Goal: Task Accomplishment & Management: Manage account settings

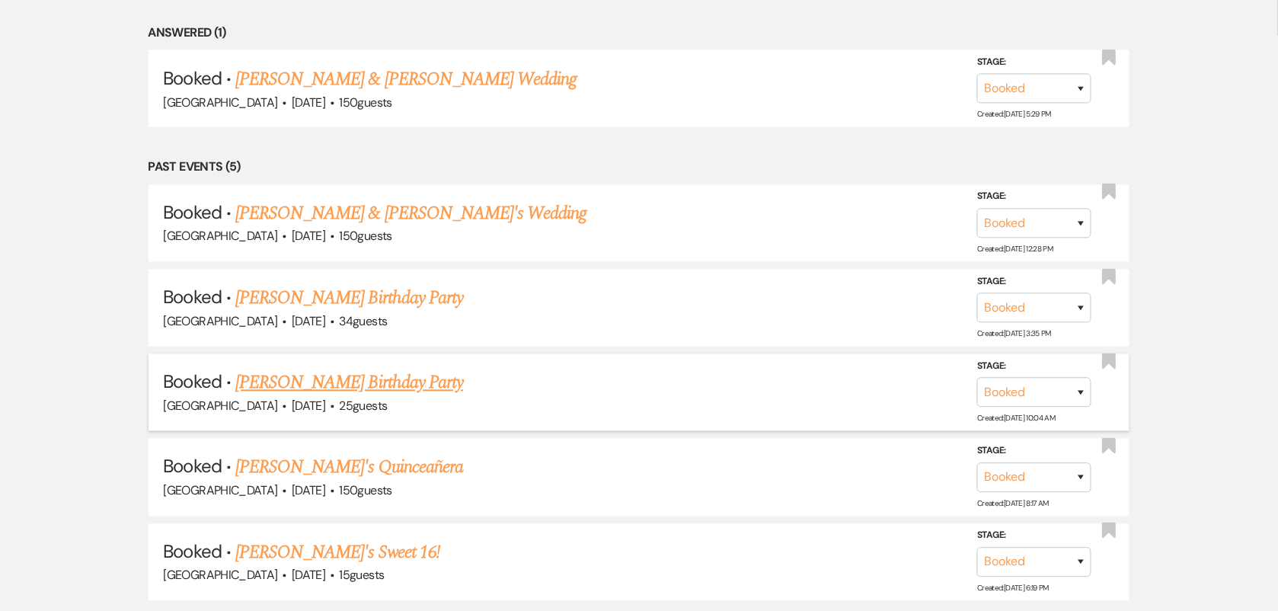
scroll to position [850, 0]
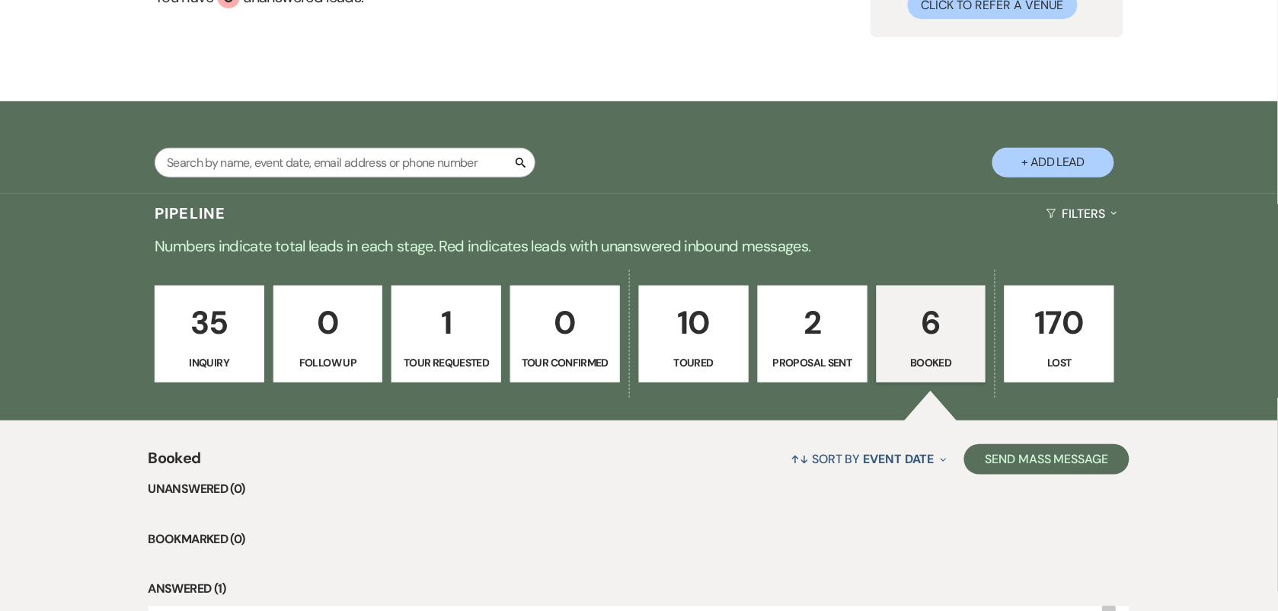
click at [813, 350] on link "2 Proposal Sent" at bounding box center [813, 334] width 110 height 97
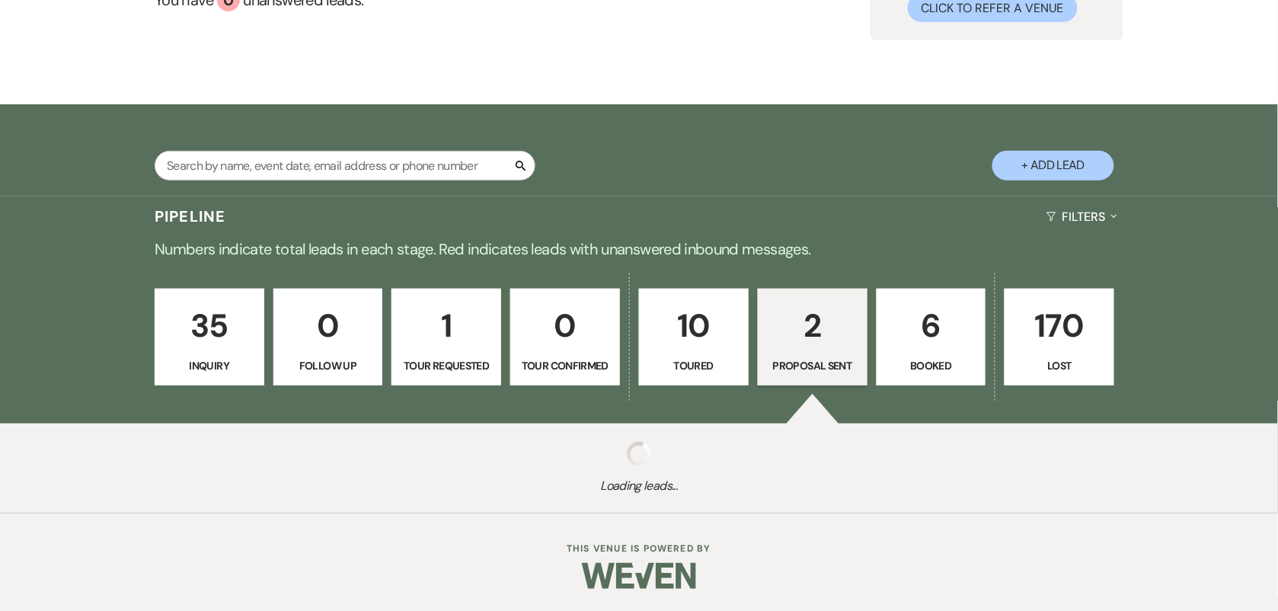
select select "6"
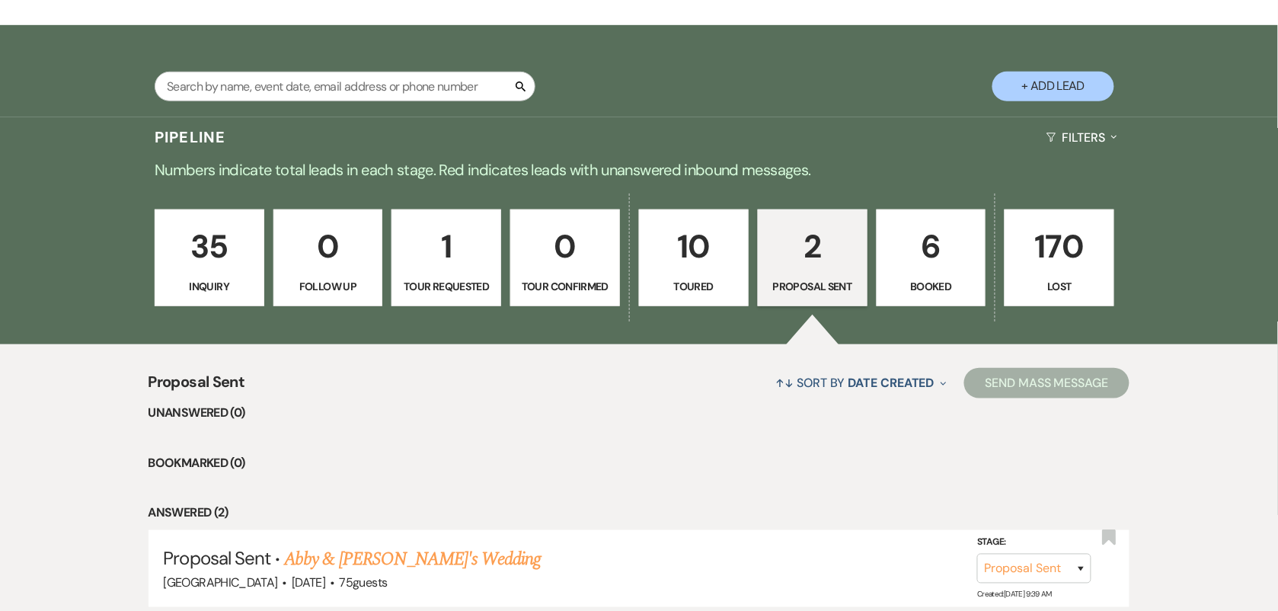
scroll to position [463, 0]
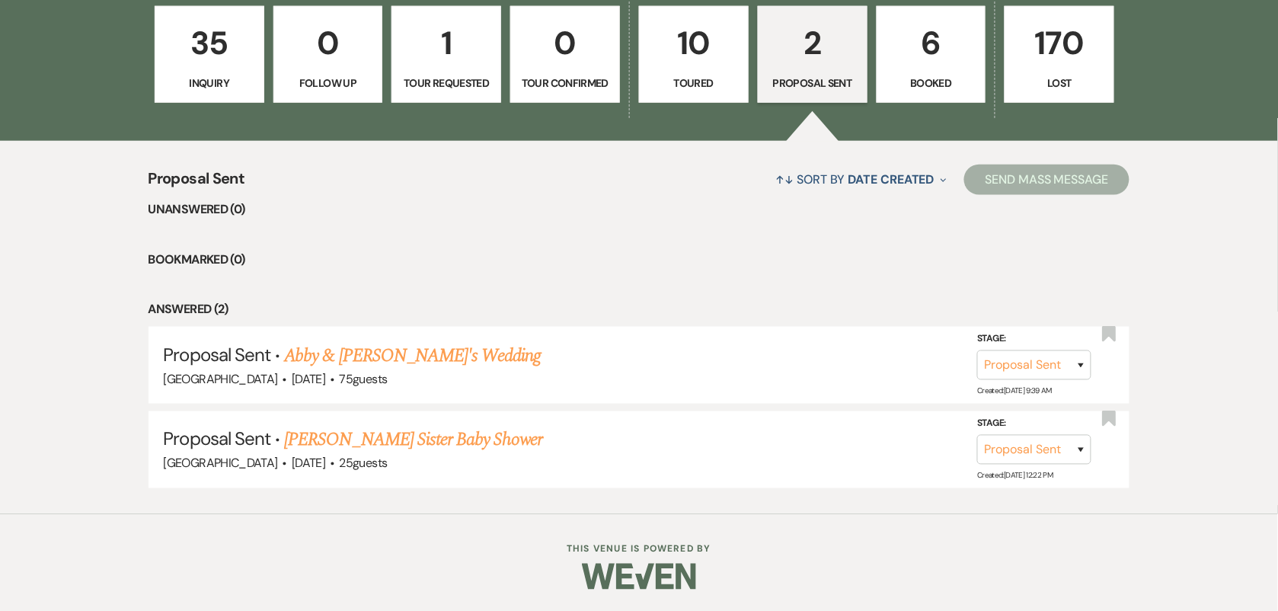
click at [436, 434] on link "[PERSON_NAME] Sister Baby Shower" at bounding box center [413, 439] width 258 height 27
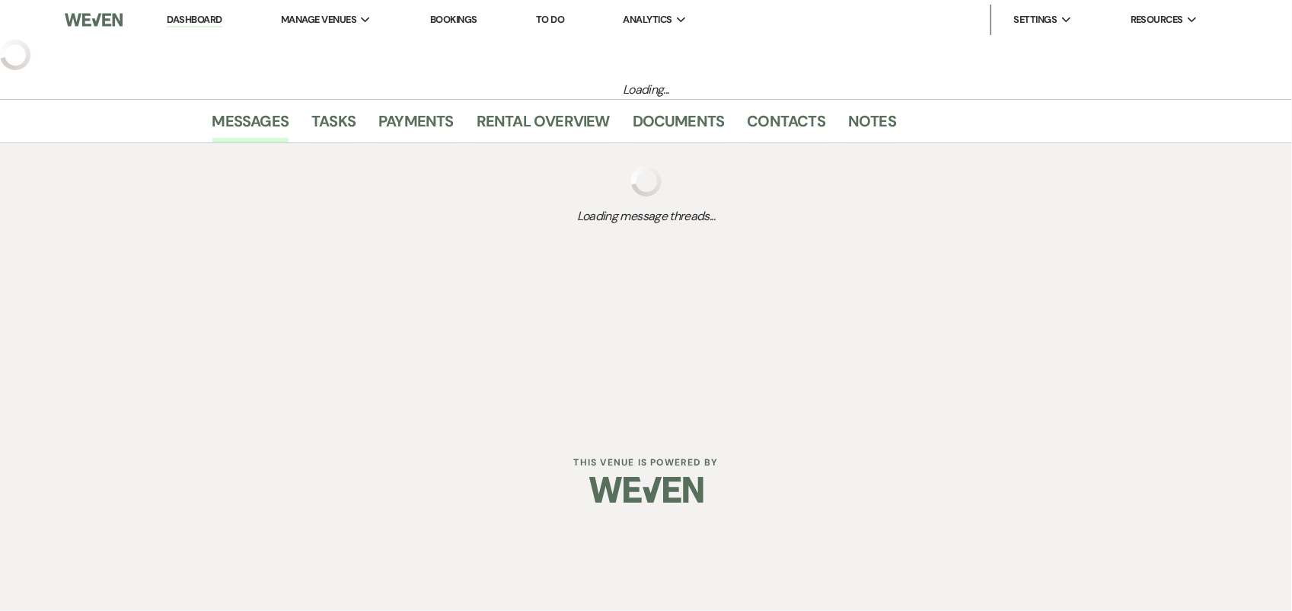
select select "6"
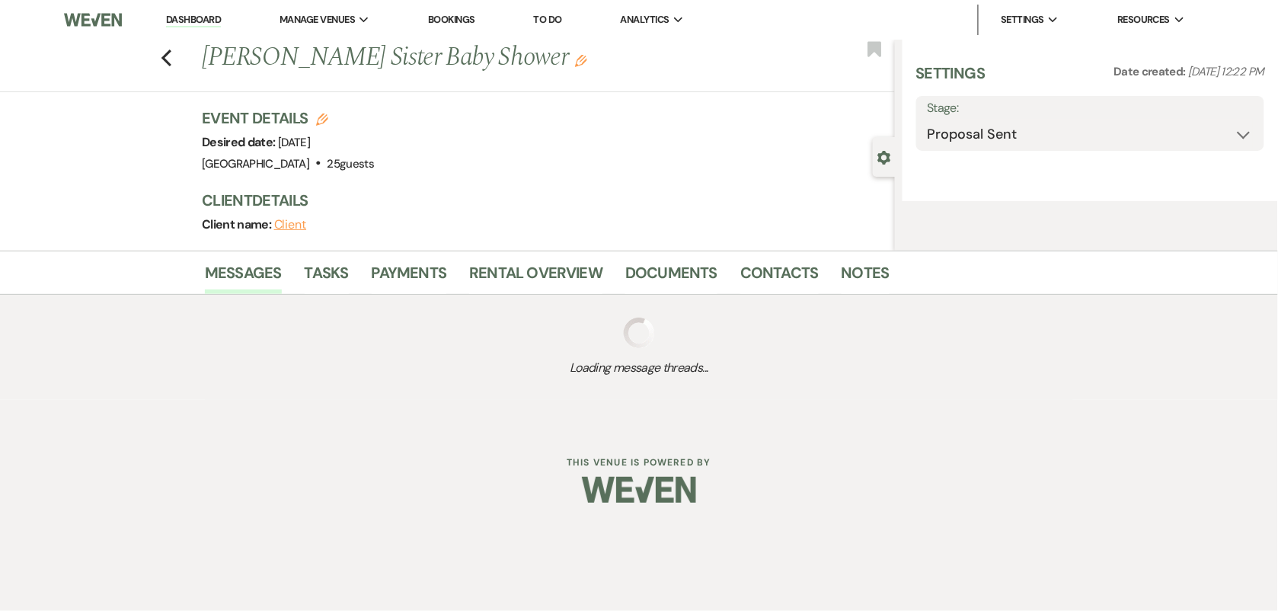
select select "15"
select select "3"
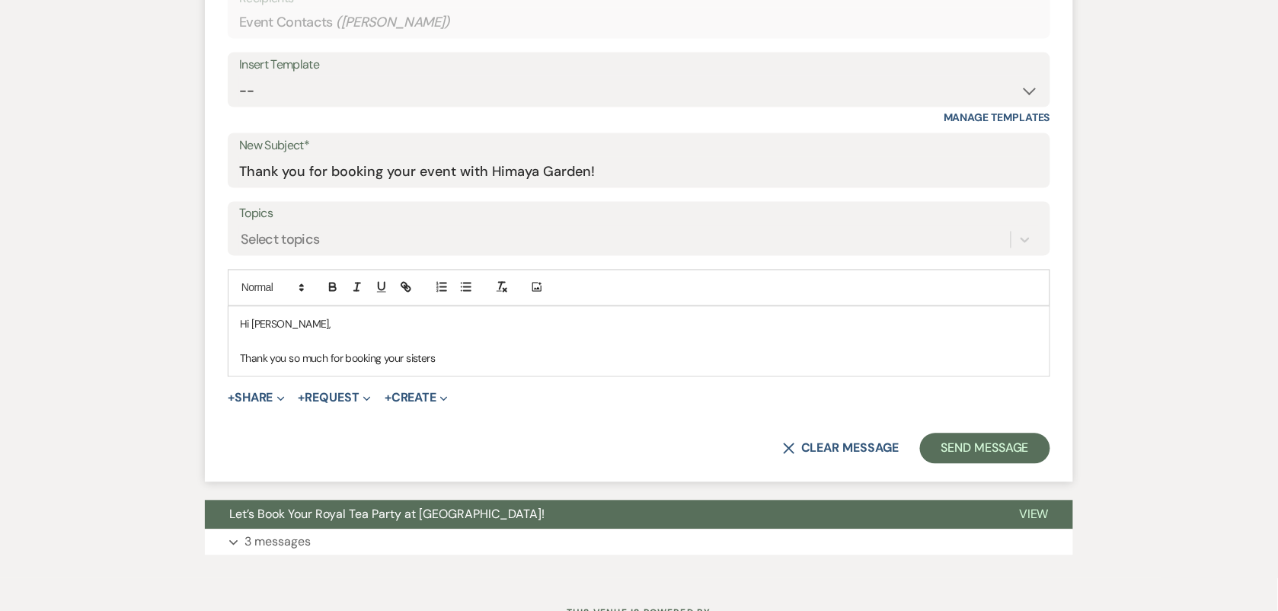
scroll to position [190, 0]
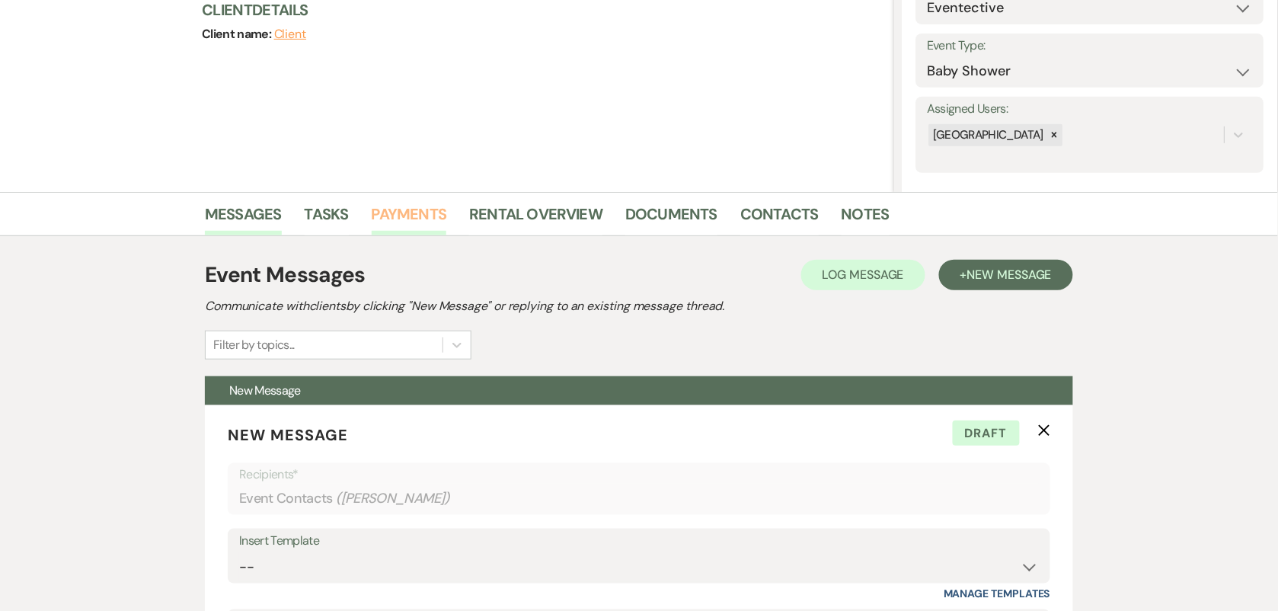
click at [419, 219] on link "Payments" at bounding box center [409, 219] width 75 height 34
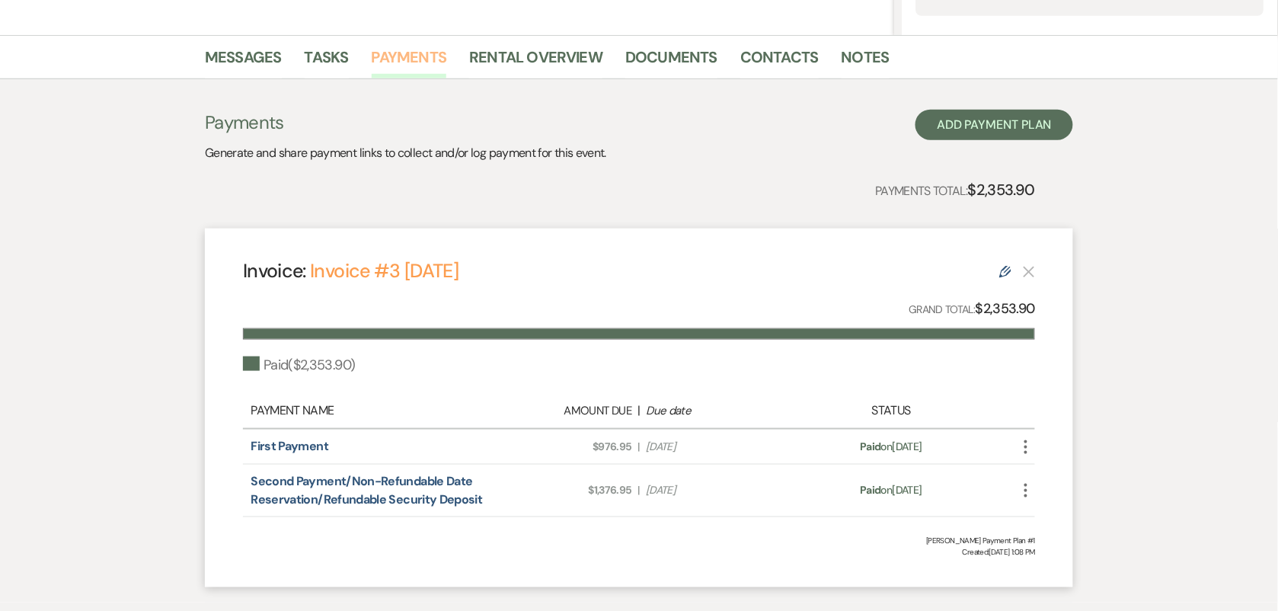
scroll to position [245, 0]
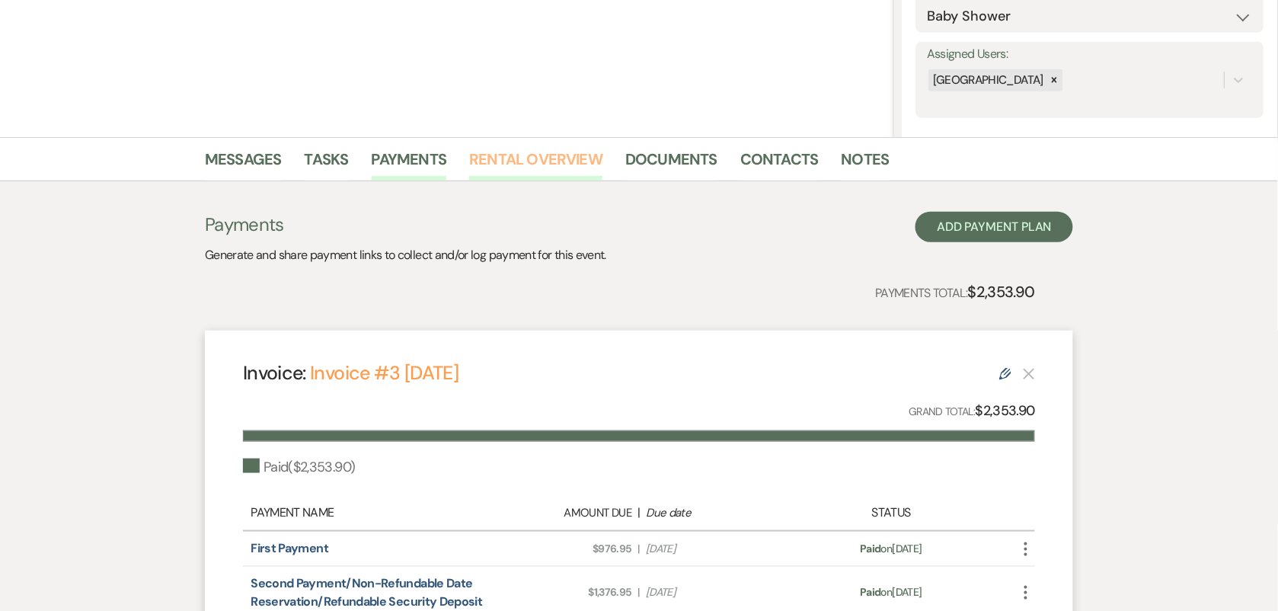
click at [509, 169] on link "Rental Overview" at bounding box center [535, 164] width 133 height 34
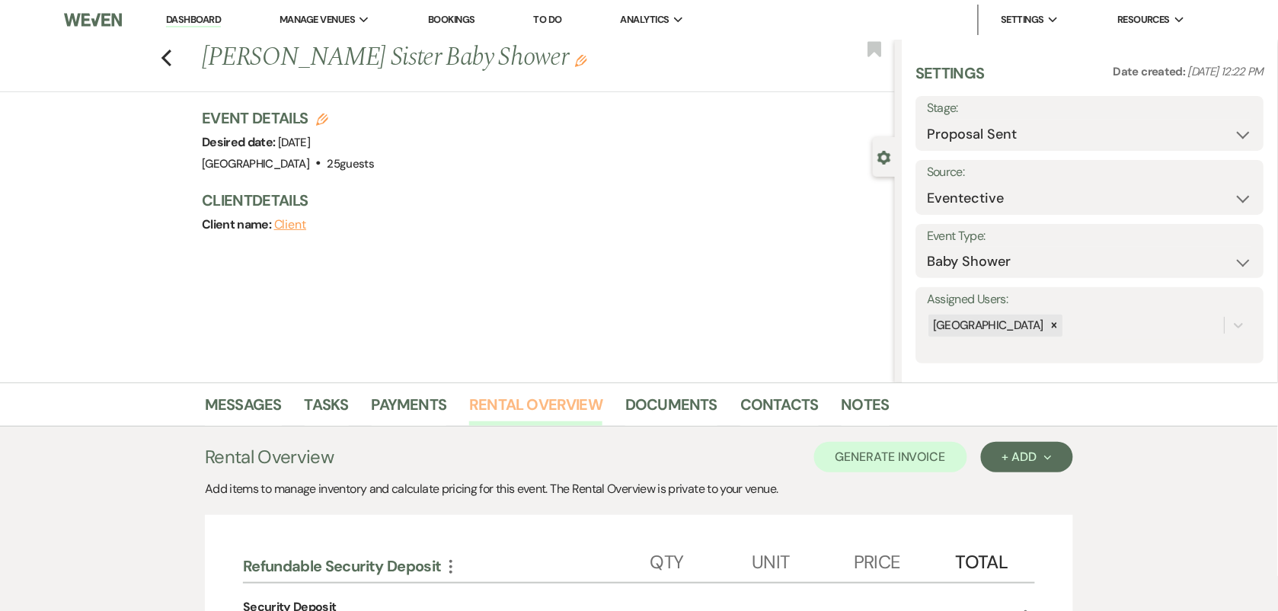
scroll to position [476, 0]
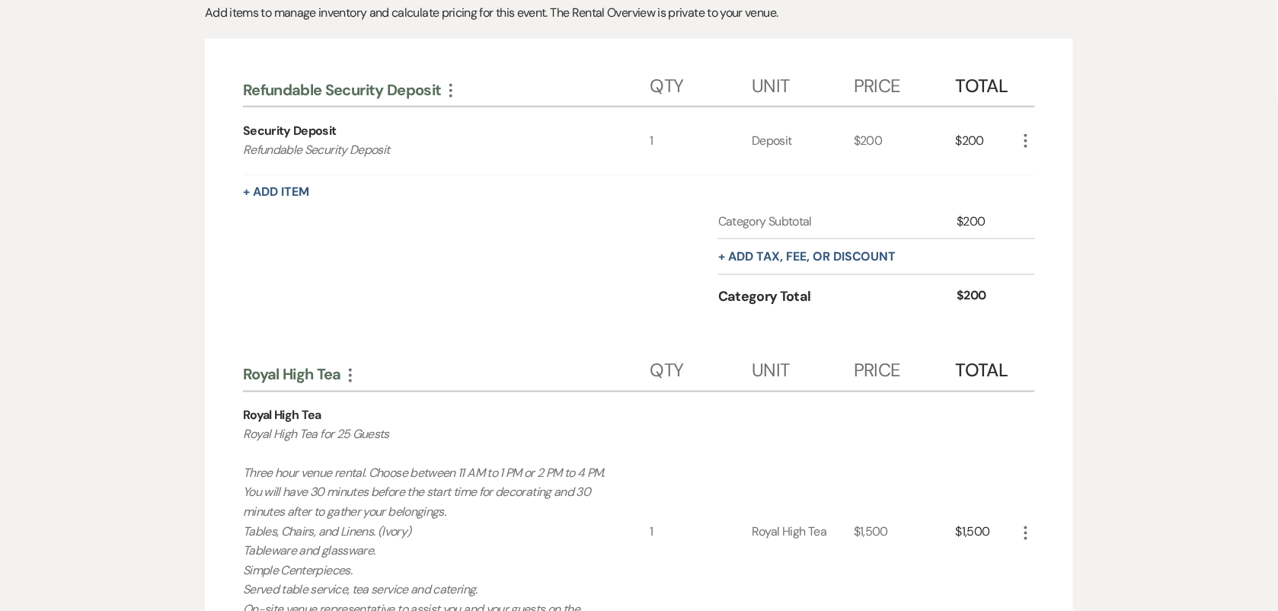
click at [1029, 145] on icon "More" at bounding box center [1025, 141] width 18 height 18
click at [1067, 97] on div "Refundable Security Deposit More Qty Unit Price Total Security Deposit Refundab…" at bounding box center [639, 544] width 868 height 1010
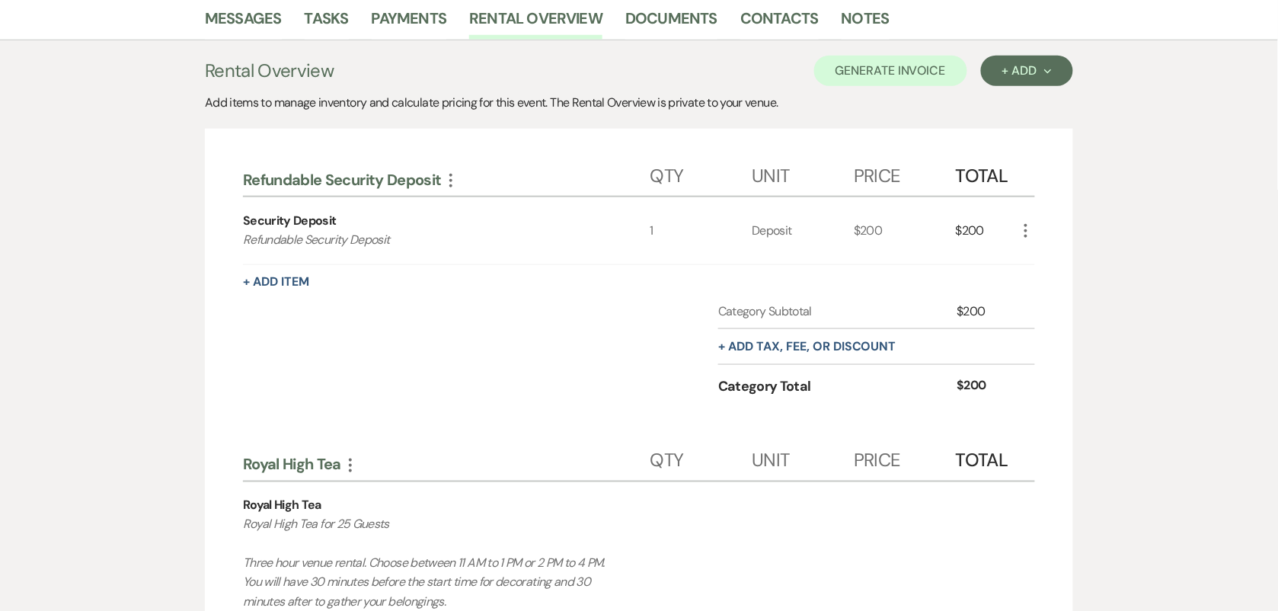
scroll to position [286, 0]
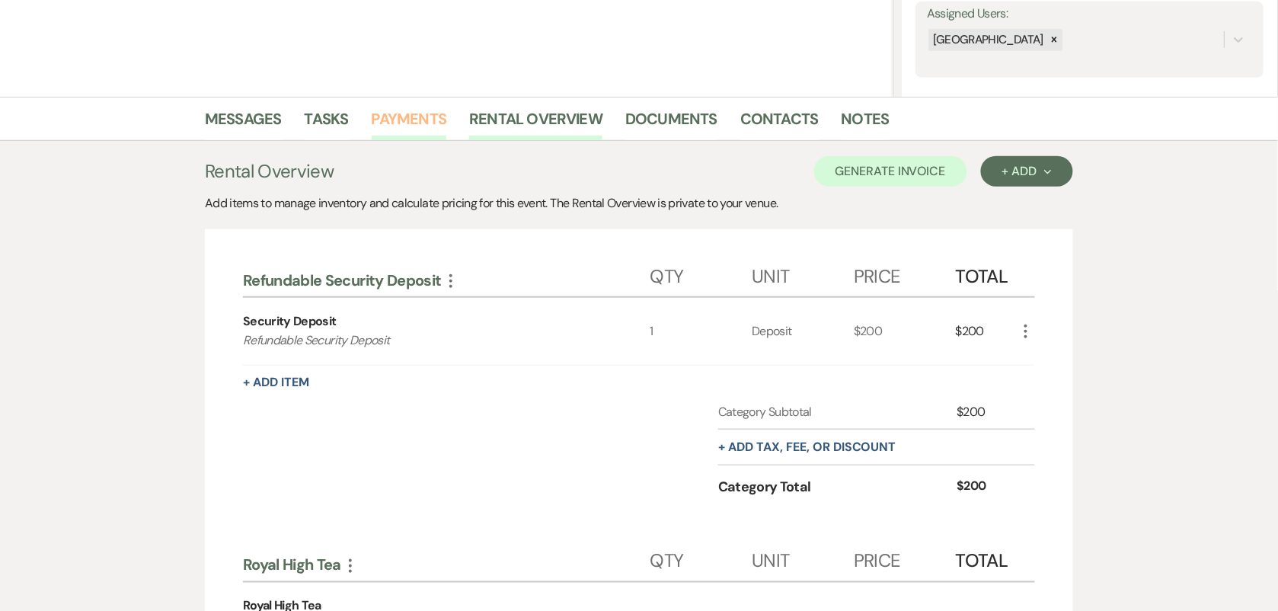
click at [389, 120] on link "Payments" at bounding box center [409, 124] width 75 height 34
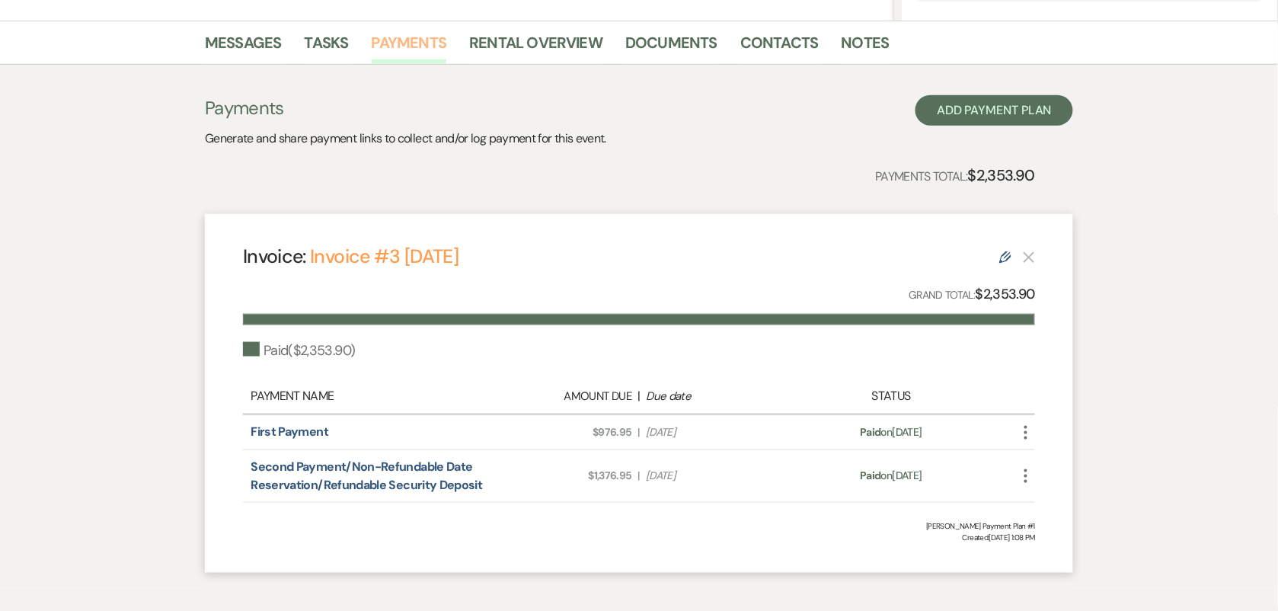
scroll to position [436, 0]
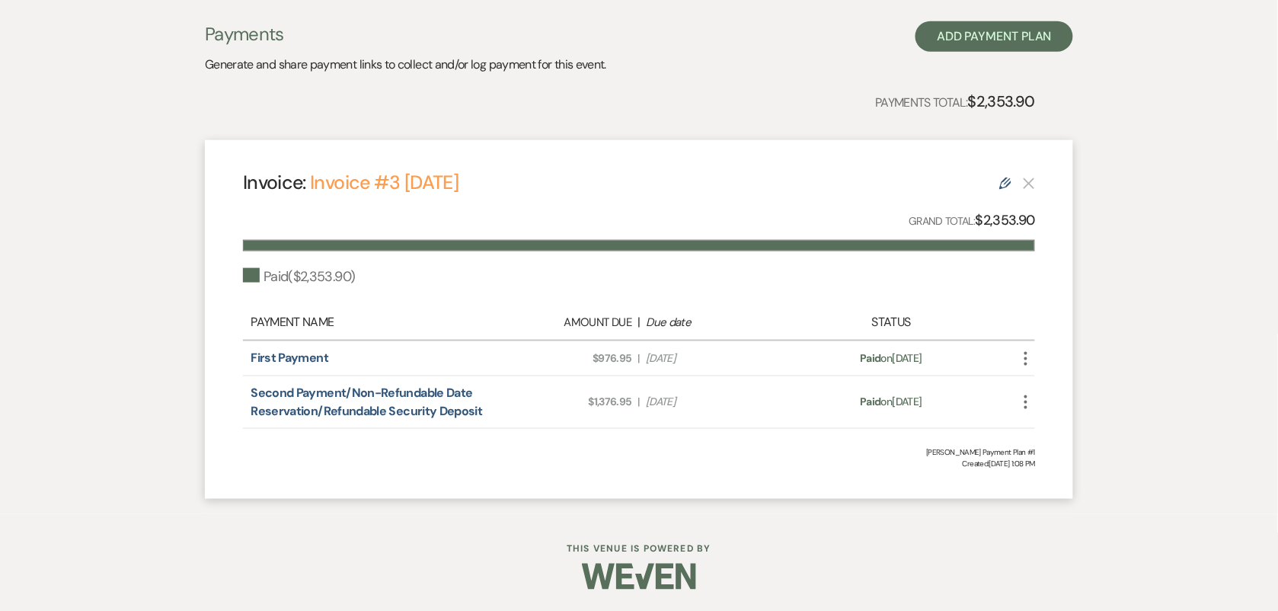
click at [1023, 356] on icon "More" at bounding box center [1025, 358] width 18 height 18
click at [1066, 294] on div "Invoice: Invoice #3 7-20-2025 Edit Grand Total: $2,353.90 Paid ( $2,353.90 ) Pa…" at bounding box center [639, 319] width 868 height 359
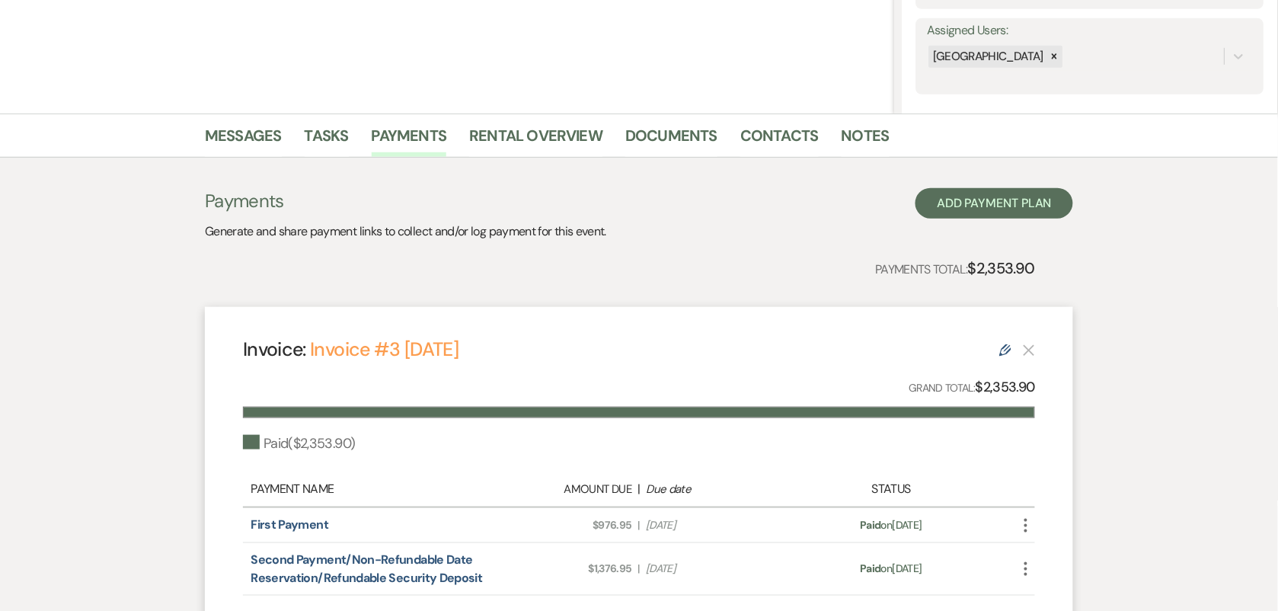
scroll to position [245, 0]
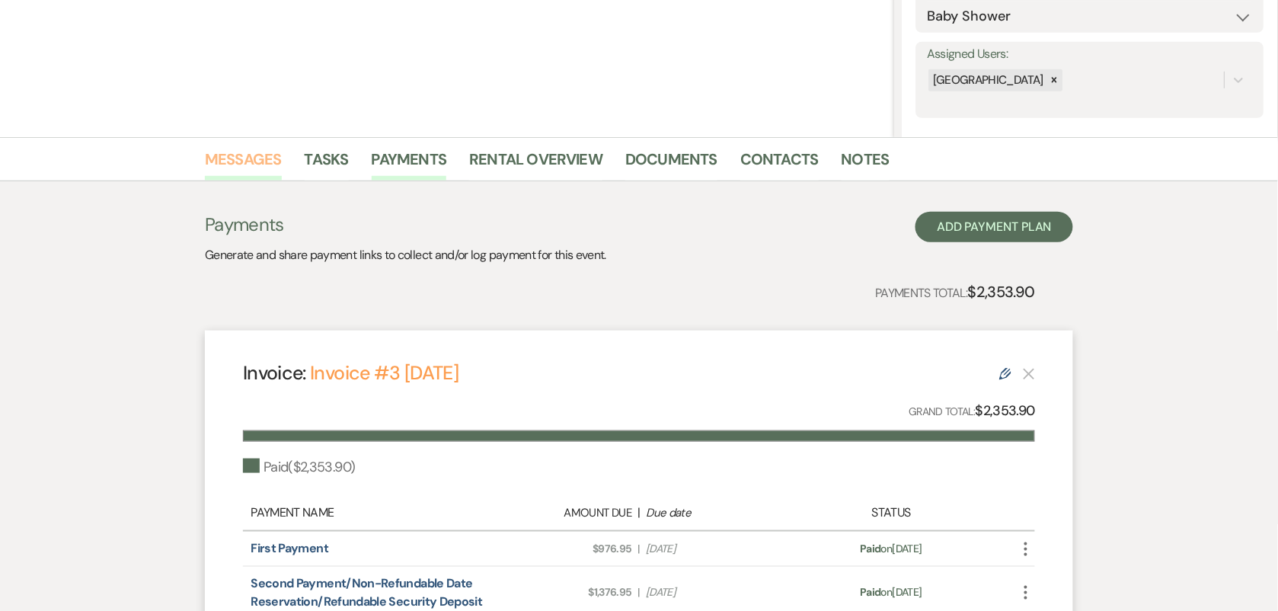
click at [244, 158] on link "Messages" at bounding box center [243, 164] width 77 height 34
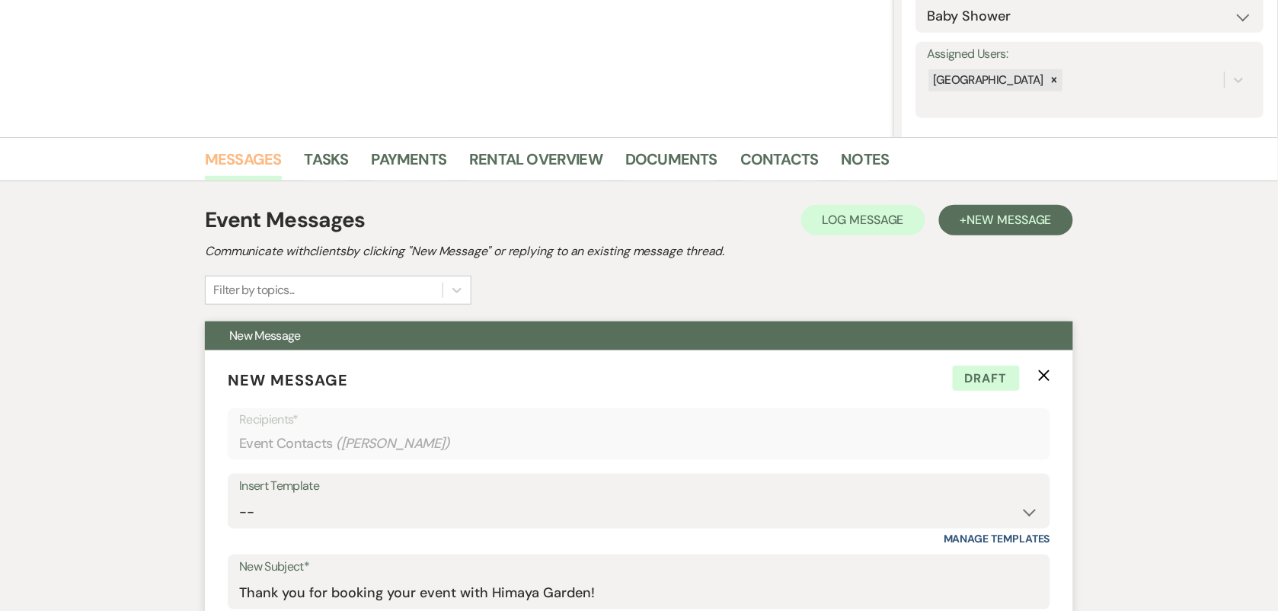
scroll to position [731, 0]
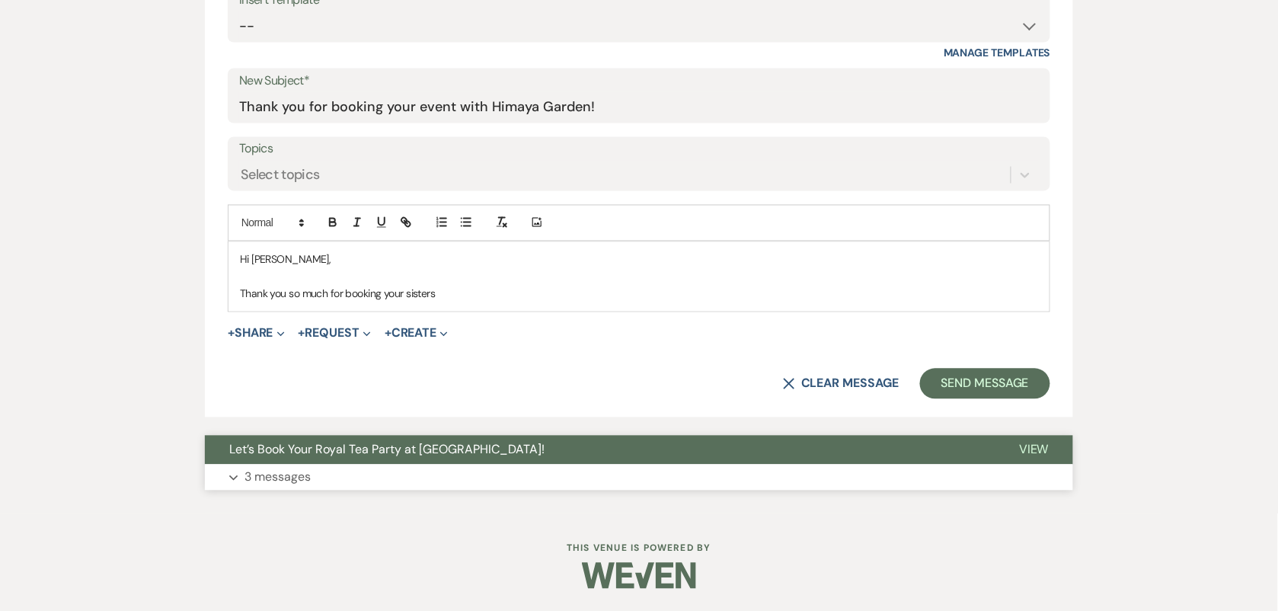
click at [614, 466] on button "Expand 3 messages" at bounding box center [639, 477] width 868 height 26
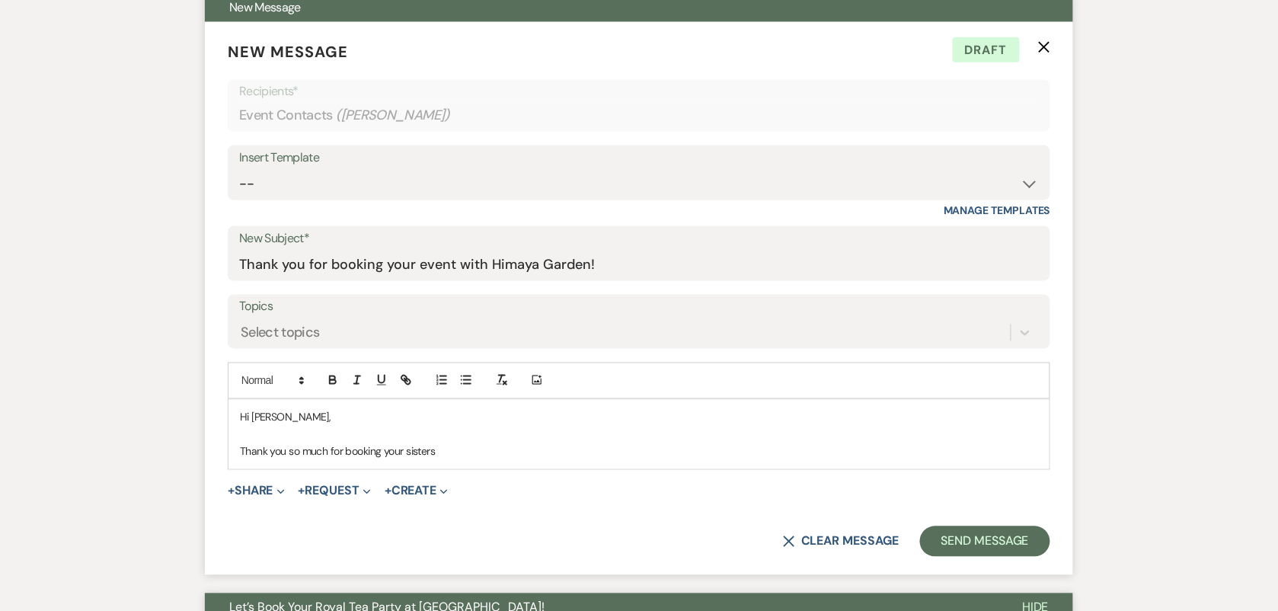
scroll to position [541, 0]
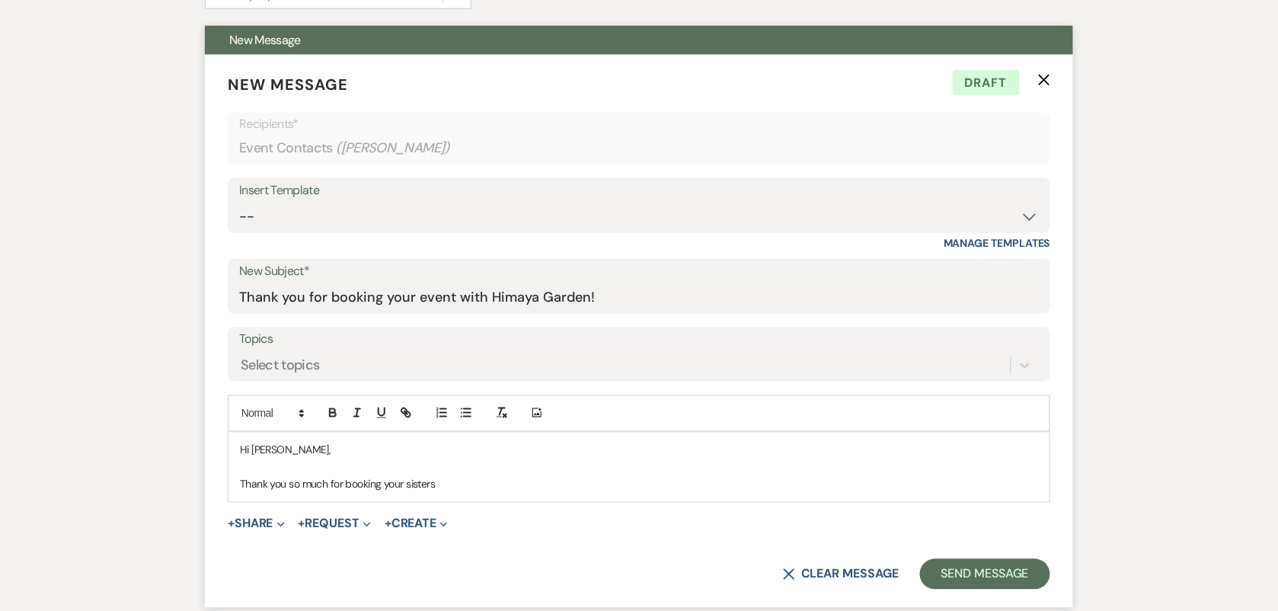
click at [1058, 86] on form "New Message X Draft Recipients* Event Contacts ( [PERSON_NAME] ) Insert Templat…" at bounding box center [639, 332] width 868 height 554
click at [1045, 80] on use "button" at bounding box center [1044, 79] width 11 height 11
click at [1045, 84] on icon "X" at bounding box center [1044, 80] width 12 height 12
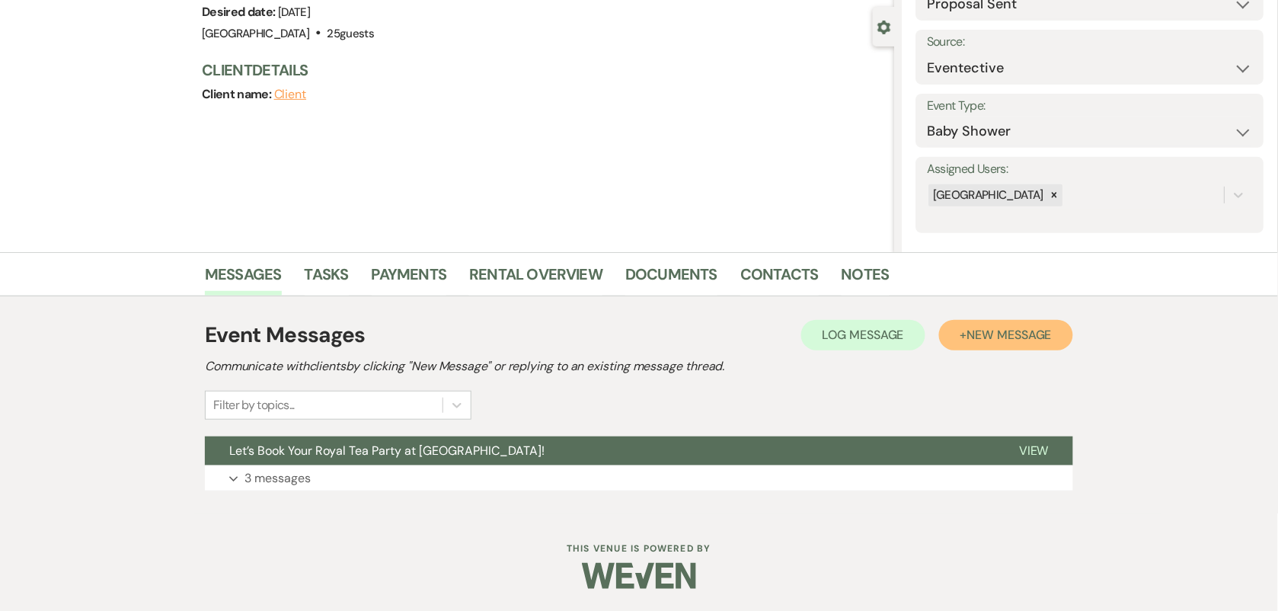
click at [1032, 331] on span "New Message" at bounding box center [1009, 335] width 85 height 16
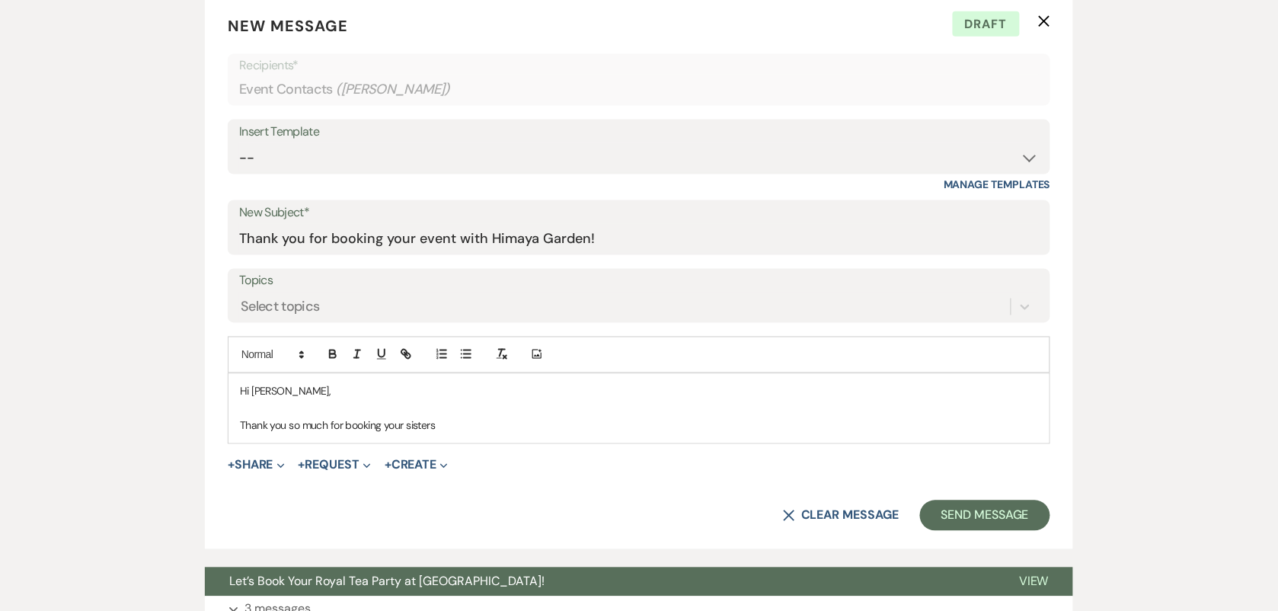
scroll to position [606, 0]
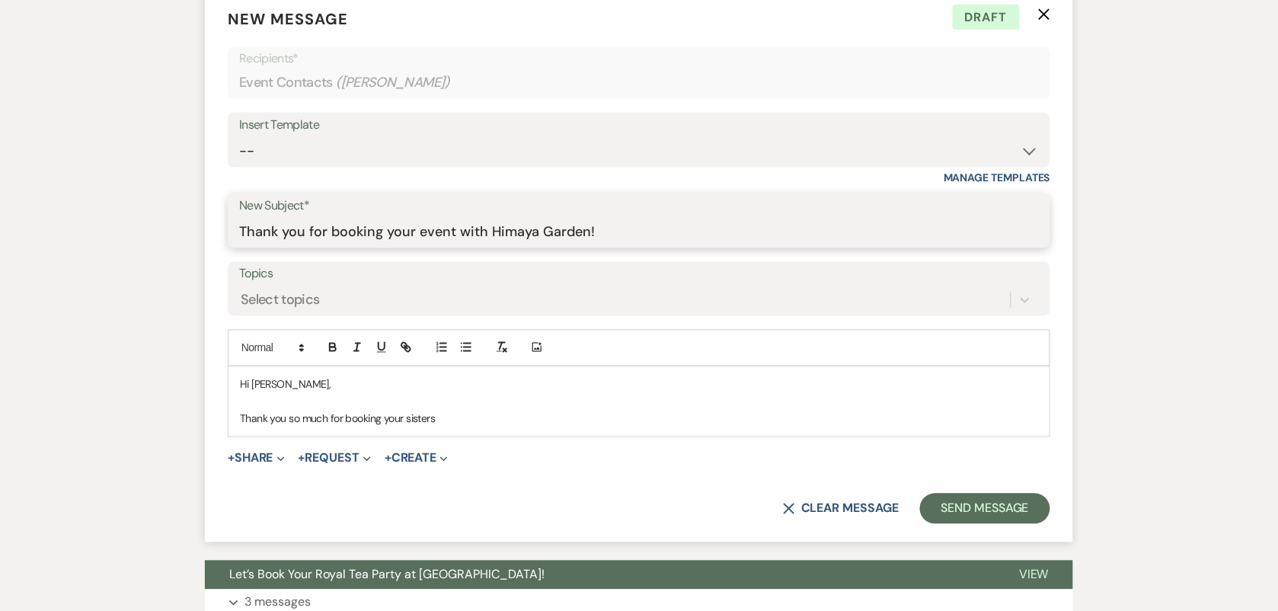
drag, startPoint x: 642, startPoint y: 236, endPoint x: 219, endPoint y: 212, distance: 423.3
click at [222, 212] on form "New Message X Draft Recipients* Event Contacts ( [PERSON_NAME] ) Insert Templat…" at bounding box center [639, 266] width 868 height 554
click at [377, 240] on input "Thank you for booking your event with Himaya Garden!" at bounding box center [638, 232] width 799 height 30
drag, startPoint x: 308, startPoint y: 234, endPoint x: 351, endPoint y: 237, distance: 42.7
click at [351, 237] on input "Thank you for booking your event with Himaya Garden!" at bounding box center [638, 232] width 799 height 30
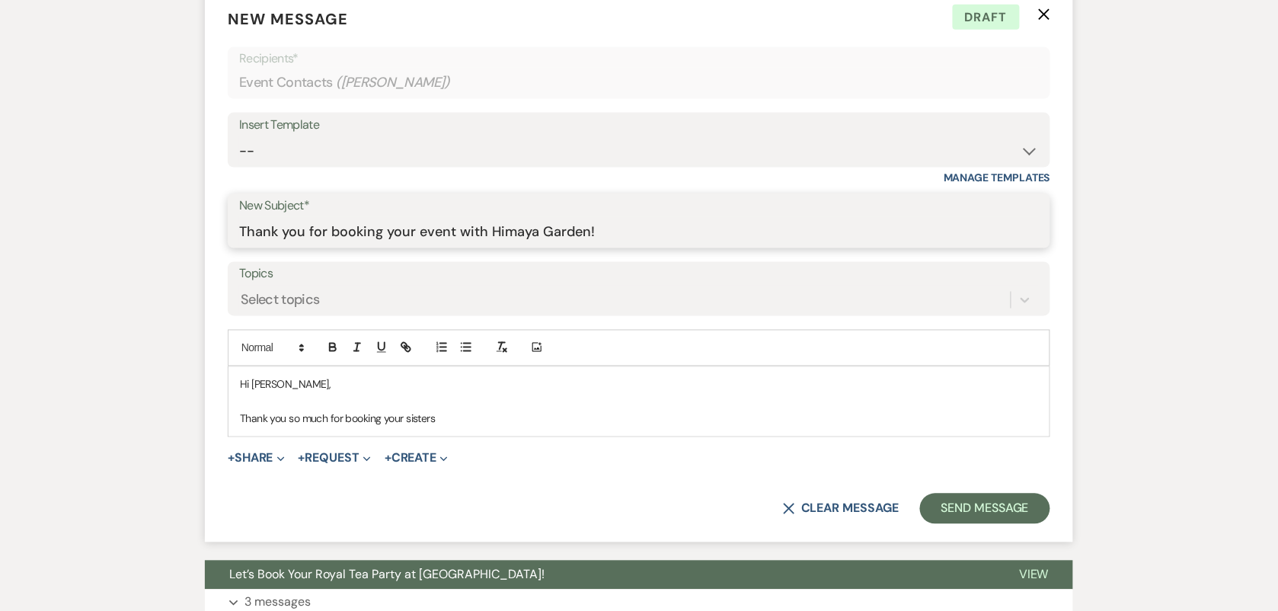
click at [354, 236] on input "Thank you for booking your event with Himaya Garden!" at bounding box center [638, 232] width 799 height 30
drag, startPoint x: 332, startPoint y: 233, endPoint x: 453, endPoint y: 230, distance: 121.1
click at [454, 231] on input "Thank you for booking your event with Himaya Garden!" at bounding box center [638, 232] width 799 height 30
type input "Thank you for celebrating with Himaya Garden!"
click at [468, 413] on p "Thank you so much for booking your sisters" at bounding box center [639, 418] width 798 height 17
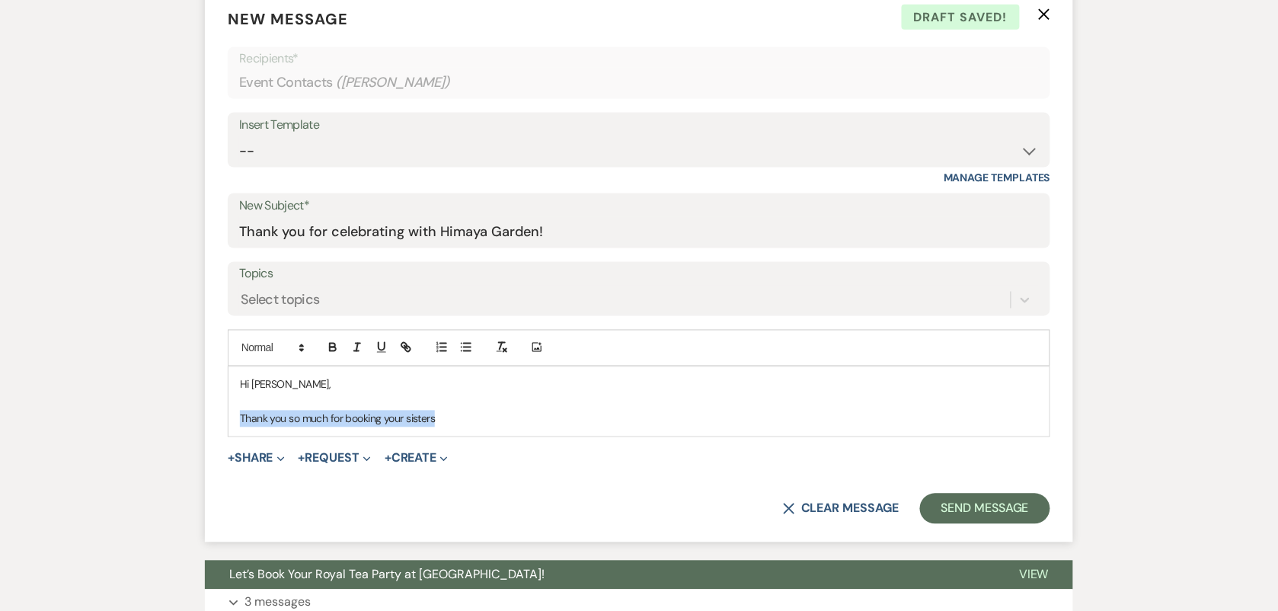
drag, startPoint x: 474, startPoint y: 412, endPoint x: 225, endPoint y: 415, distance: 249.8
click at [225, 415] on form "New Message X Draft saved! Recipients* Event Contacts ( [PERSON_NAME] ) Insert …" at bounding box center [639, 266] width 868 height 554
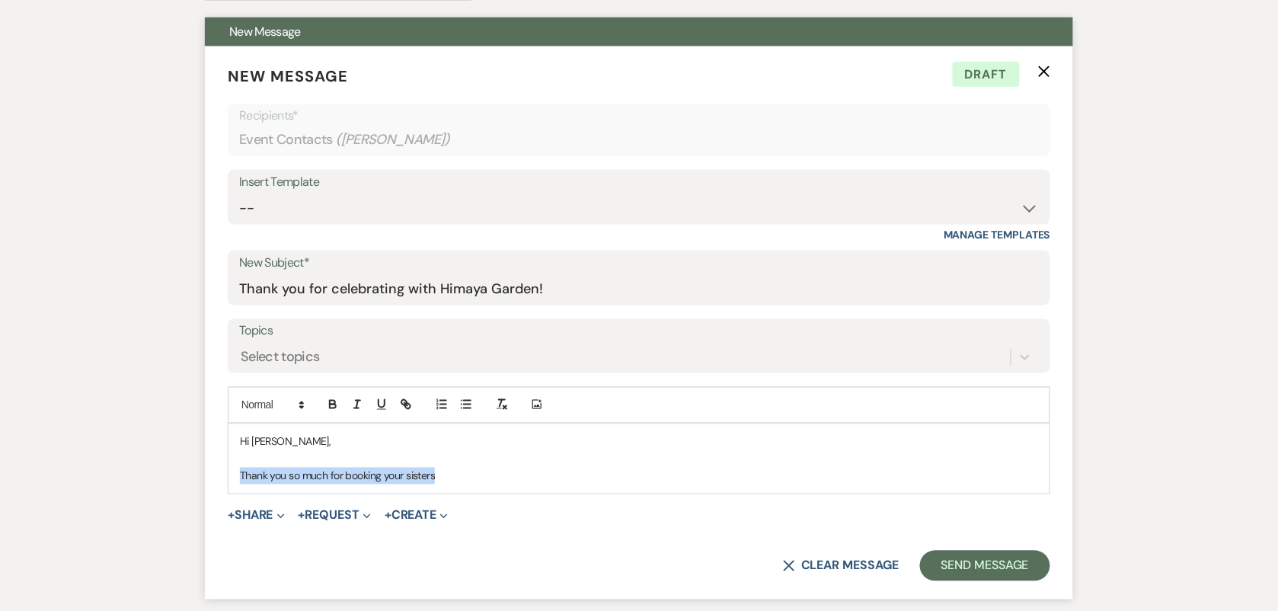
scroll to position [35, 0]
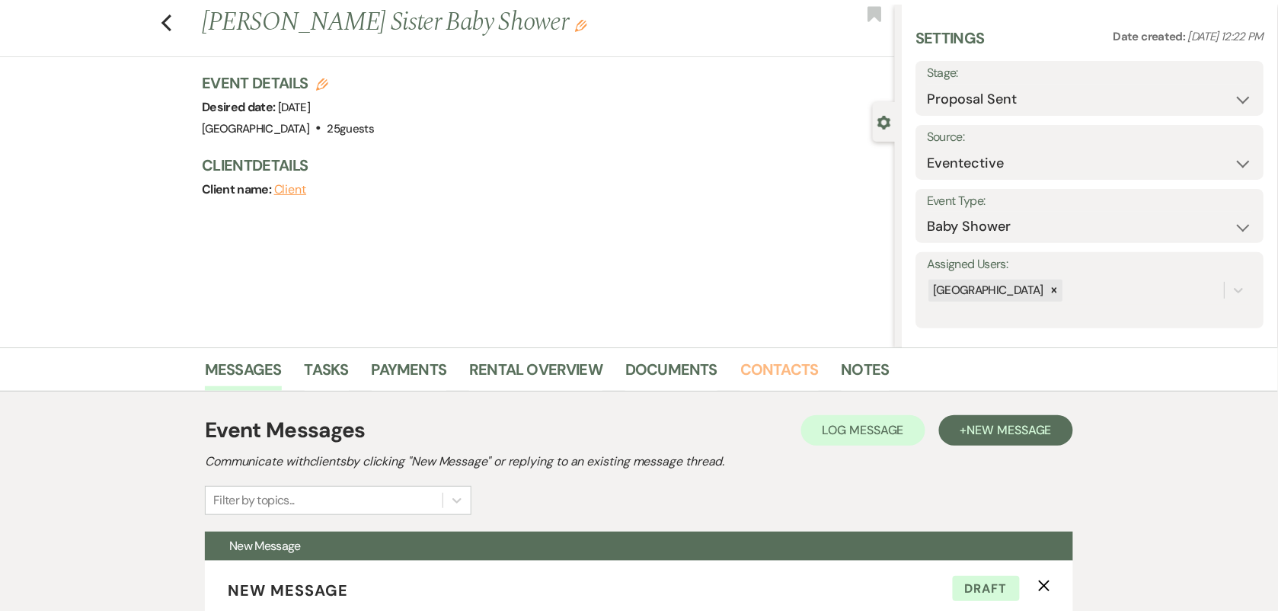
click at [774, 371] on link "Contacts" at bounding box center [779, 374] width 78 height 34
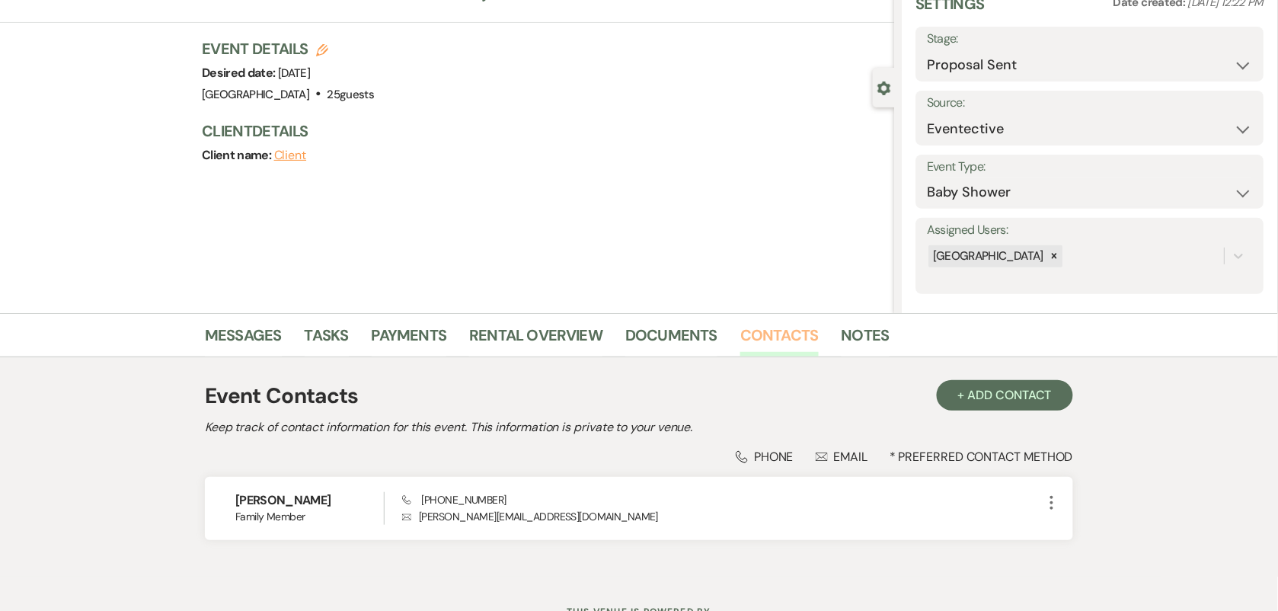
scroll to position [132, 0]
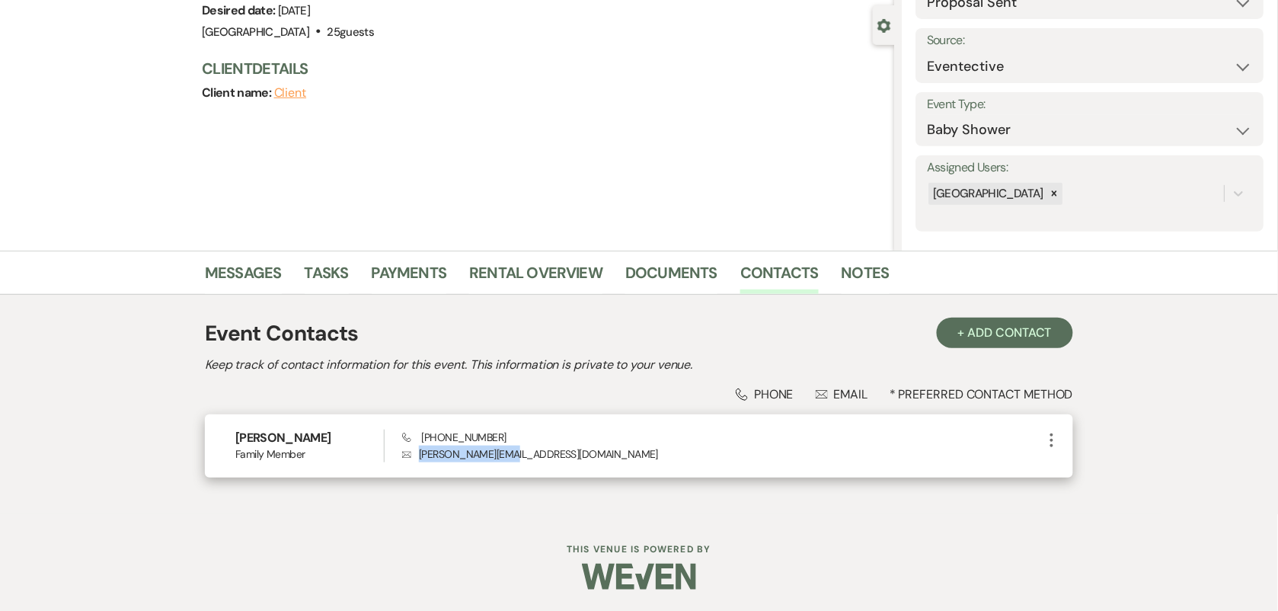
drag, startPoint x: 417, startPoint y: 454, endPoint x: 509, endPoint y: 453, distance: 91.4
click at [509, 453] on p "Envelope [PERSON_NAME][EMAIL_ADDRESS][DOMAIN_NAME]" at bounding box center [722, 453] width 640 height 17
copy p "[PERSON_NAME][EMAIL_ADDRESS][DOMAIN_NAME]"
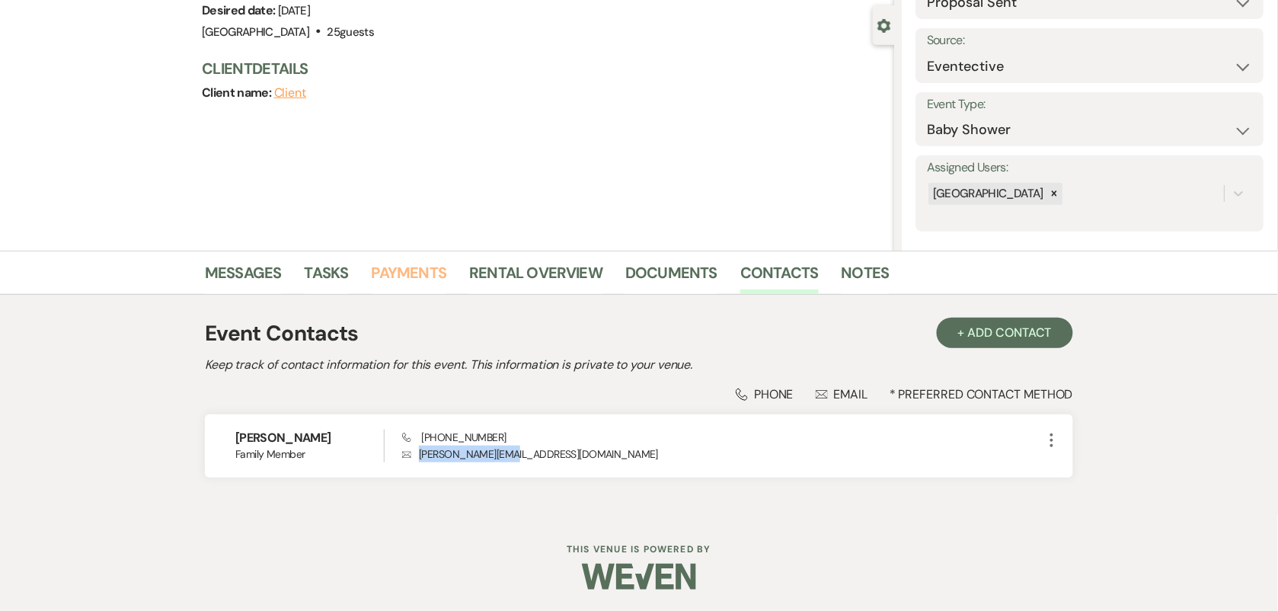
click at [394, 267] on link "Payments" at bounding box center [409, 277] width 75 height 34
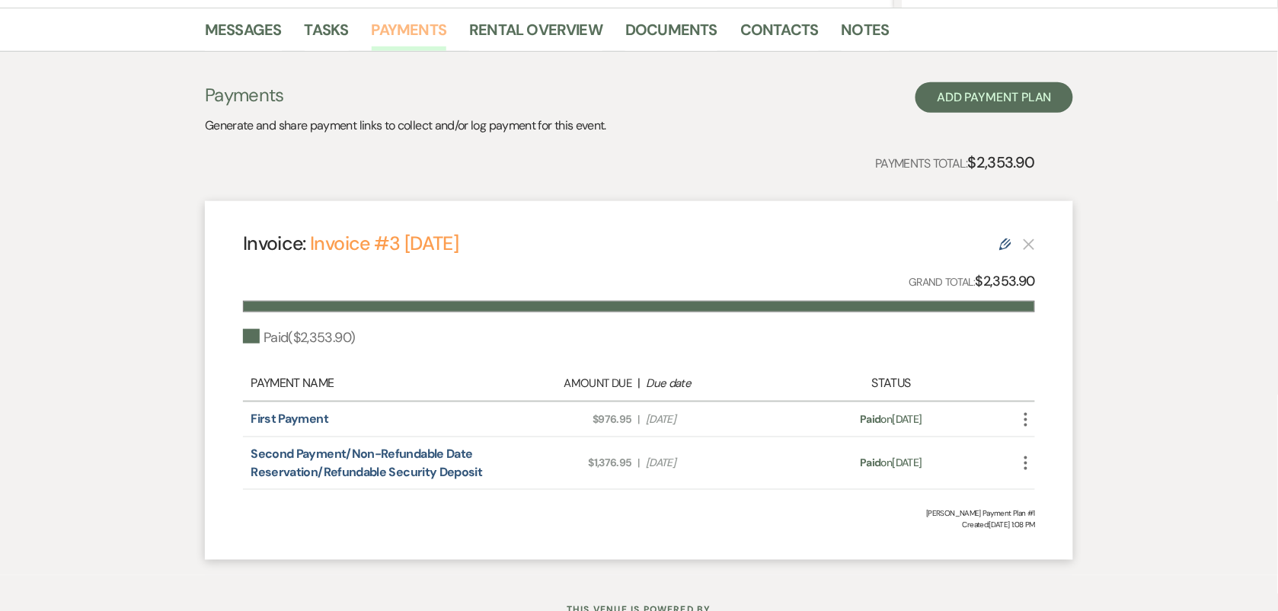
scroll to position [381, 0]
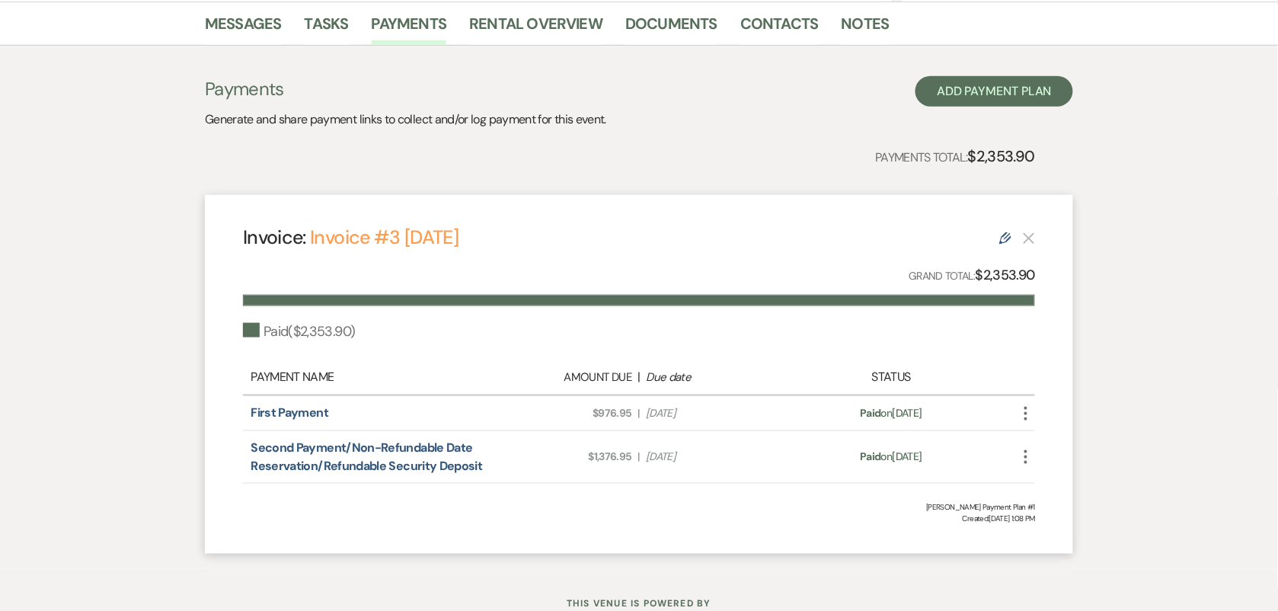
click at [1026, 461] on icon "More" at bounding box center [1025, 457] width 18 height 18
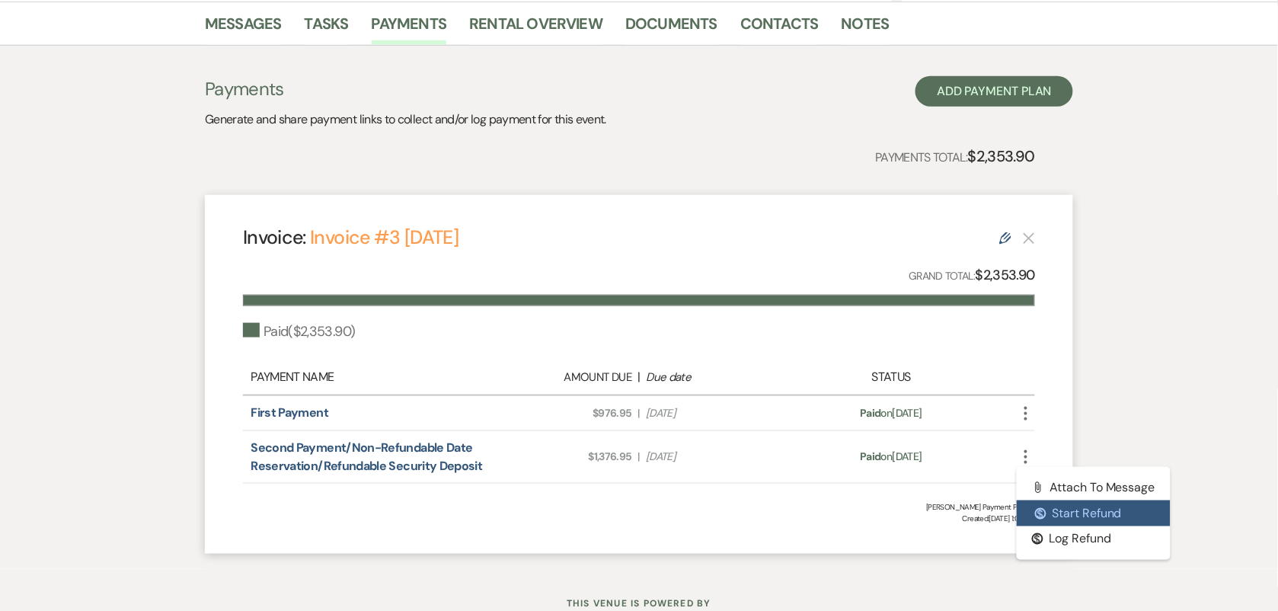
click at [1063, 515] on button "$ Start Refund" at bounding box center [1093, 513] width 154 height 26
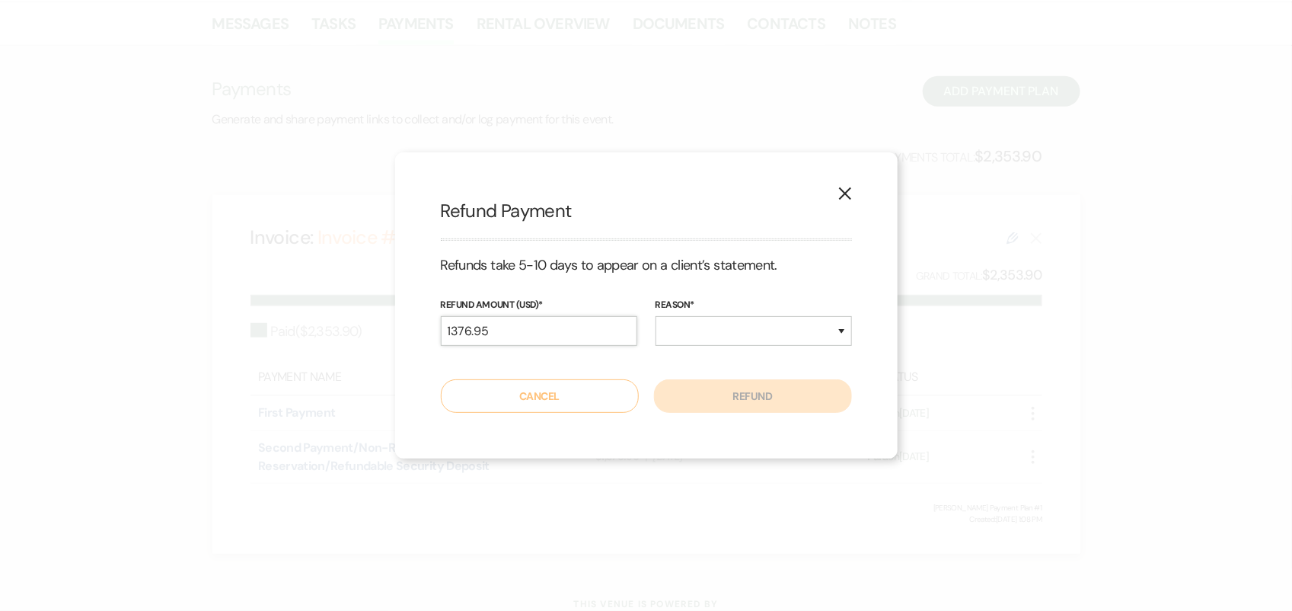
drag, startPoint x: 488, startPoint y: 329, endPoint x: 397, endPoint y: 341, distance: 92.2
click at [397, 343] on div "X Refund Payment Refunds take 5-10 days to appear on a client’s statement. Refu…" at bounding box center [646, 305] width 503 height 306
type input "200"
click at [679, 325] on select "Duplicate Fraudulent Requested by Customer Other" at bounding box center [754, 331] width 196 height 30
select select "other"
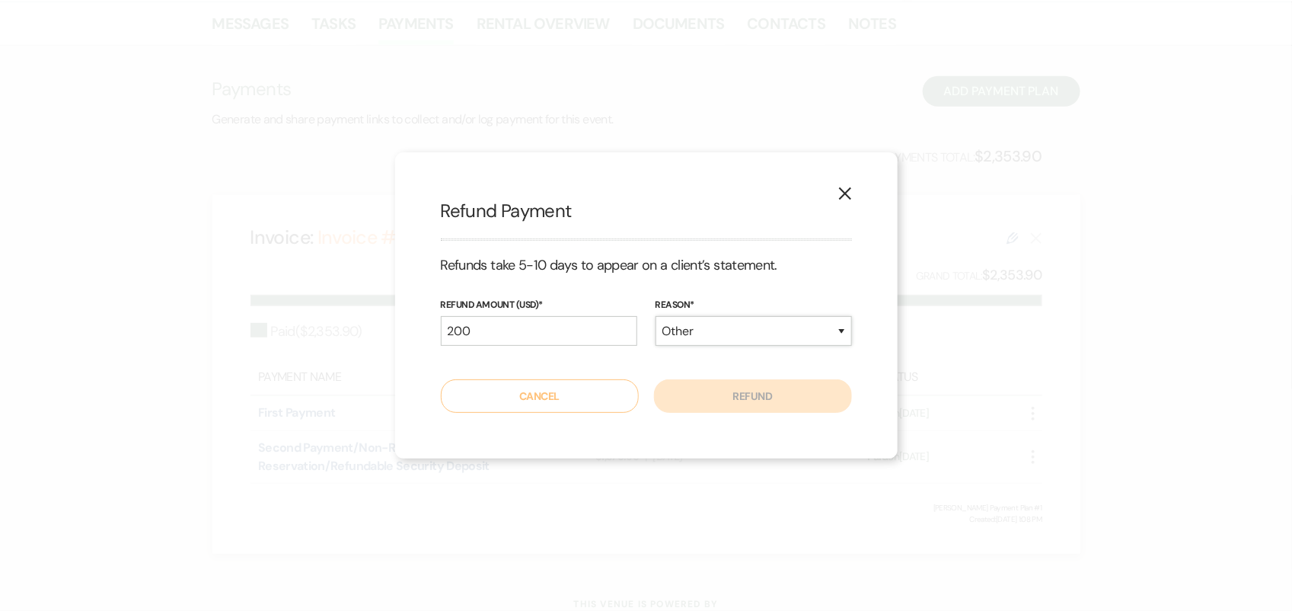
click at [656, 316] on select "Duplicate Fraudulent Requested by Customer Other" at bounding box center [754, 331] width 196 height 30
click at [827, 337] on select "Duplicate Fraudulent Requested by Customer Other" at bounding box center [754, 331] width 196 height 30
click at [832, 333] on select "Duplicate Fraudulent Requested by Customer Other" at bounding box center [754, 331] width 196 height 30
click at [873, 283] on div "X Refund Payment Refunds take 5-10 days to appear on a client’s statement. Refu…" at bounding box center [646, 305] width 503 height 306
click at [563, 343] on input "200" at bounding box center [539, 331] width 196 height 30
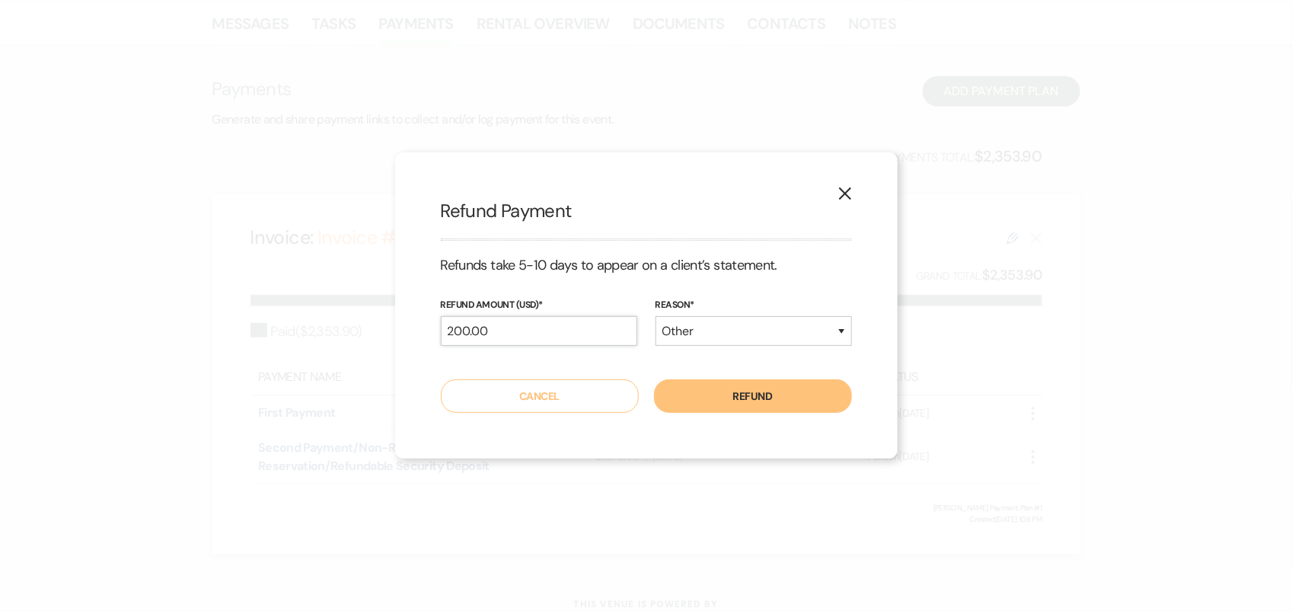
type input "200.00"
click at [834, 275] on h3 "Refunds take 5-10 days to appear on a client’s statement." at bounding box center [646, 265] width 411 height 19
click at [815, 397] on button "Refund" at bounding box center [753, 396] width 198 height 34
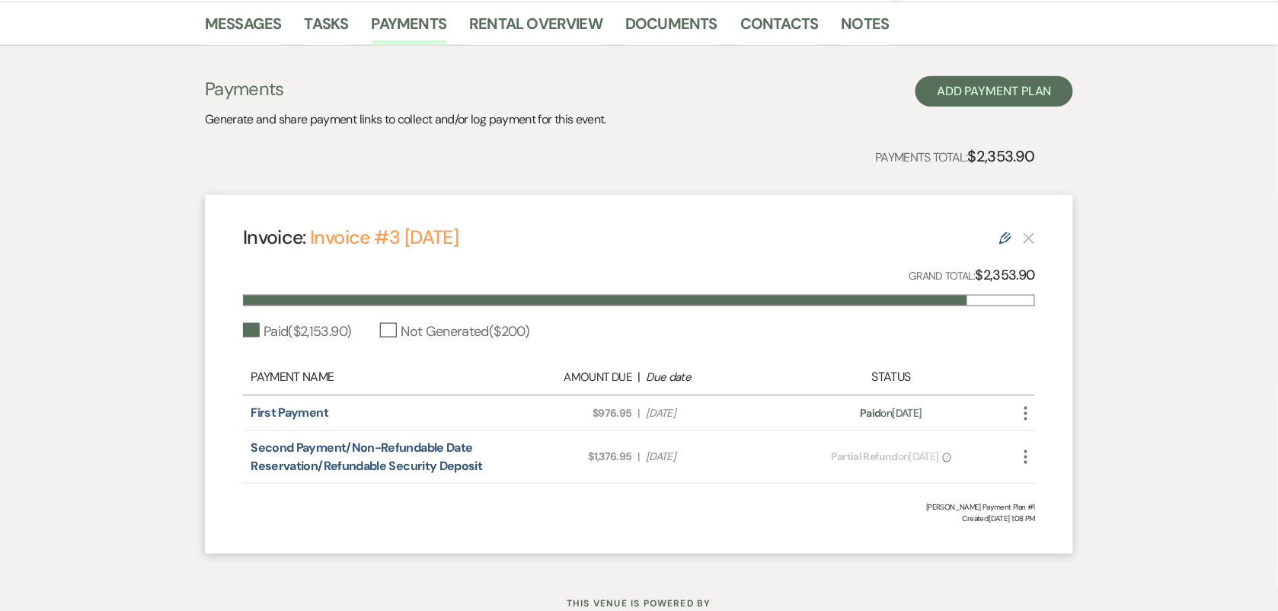
click at [951, 455] on span "?" at bounding box center [947, 457] width 8 height 9
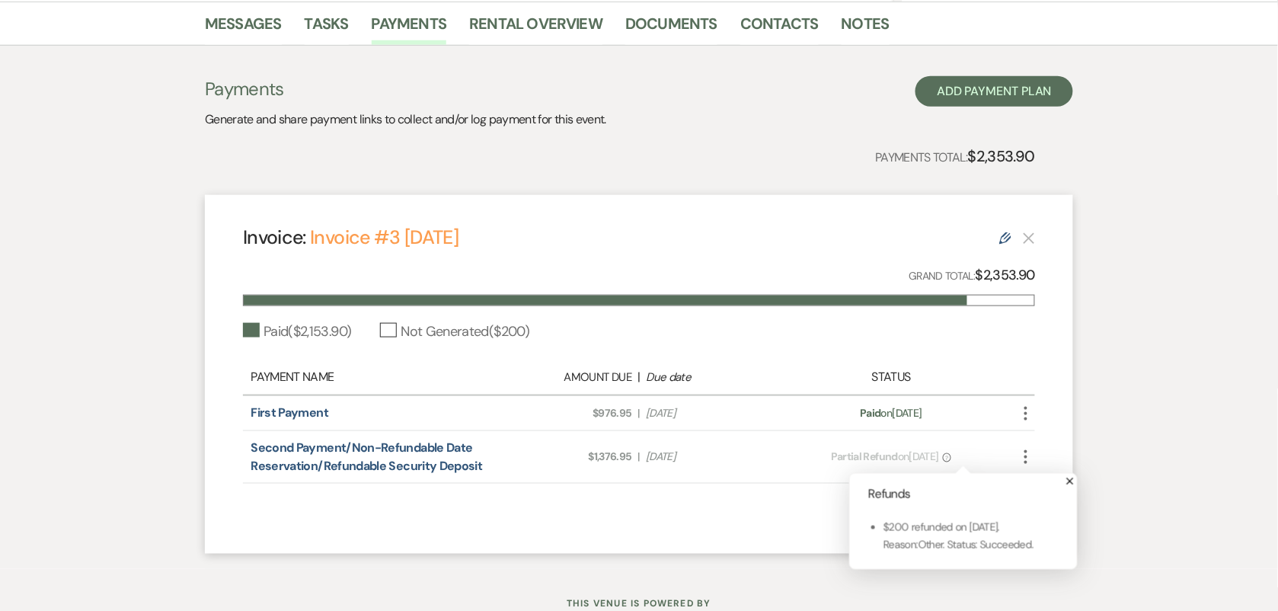
click at [694, 492] on div "Invoice: Invoice #3 [DATE] Edit Grand Total: $2,353.90 Paid ( $2,153.90 ) Not G…" at bounding box center [639, 374] width 868 height 359
